Goal: Use online tool/utility: Utilize a website feature to perform a specific function

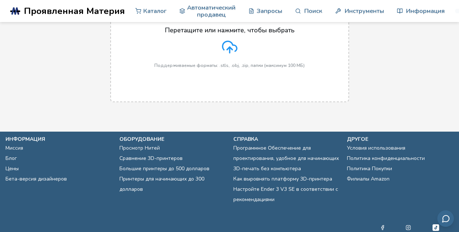
scroll to position [55, 0]
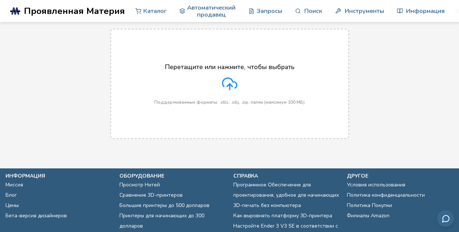
click at [232, 85] on icon at bounding box center [229, 83] width 15 height 15
click at [0, 0] on input "Перетащите или нажмите, чтобы выбрать Поддерживаемые форматы: .stls, .obj, .zip…" at bounding box center [0, 0] width 0 height 0
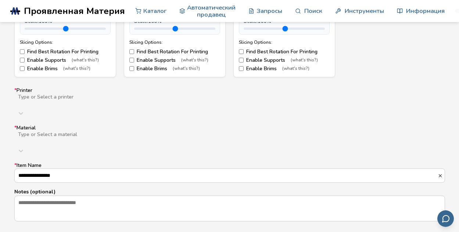
scroll to position [643, 0]
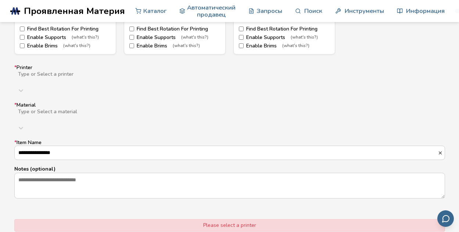
click at [74, 77] on div at bounding box center [134, 80] width 234 height 6
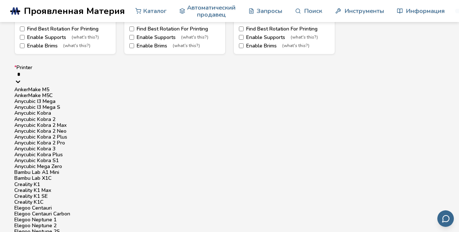
type input "*"
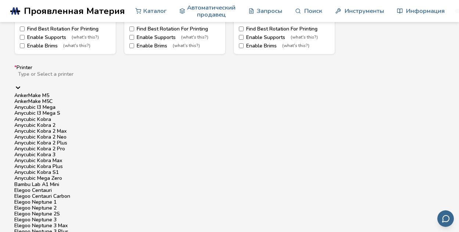
type input "*"
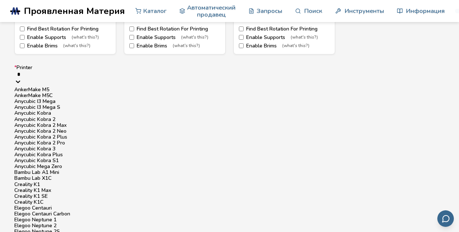
type input "**"
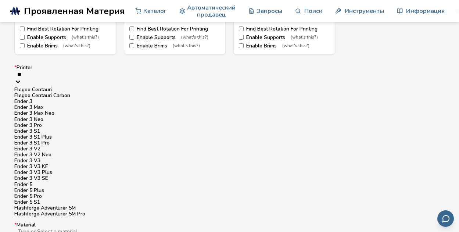
scroll to position [110, 0]
click at [50, 175] on div "Ender 3 V3 SE" at bounding box center [229, 178] width 431 height 6
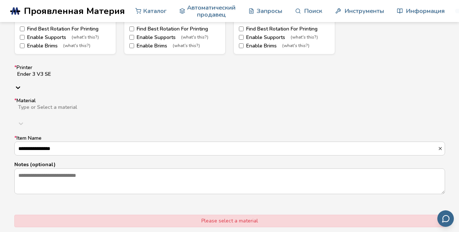
click at [36, 110] on div at bounding box center [134, 113] width 234 height 6
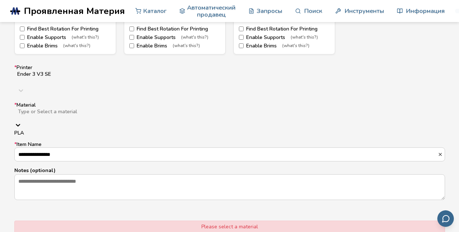
click at [32, 130] on div "PLA" at bounding box center [229, 133] width 431 height 6
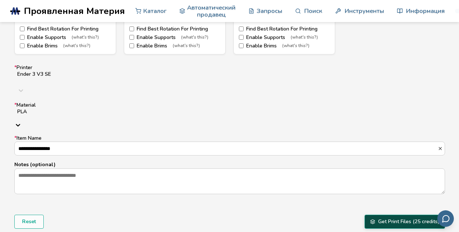
click at [380, 215] on button "Get Print Files (25 credits)" at bounding box center [405, 222] width 81 height 14
